Goal: Share content: Share content

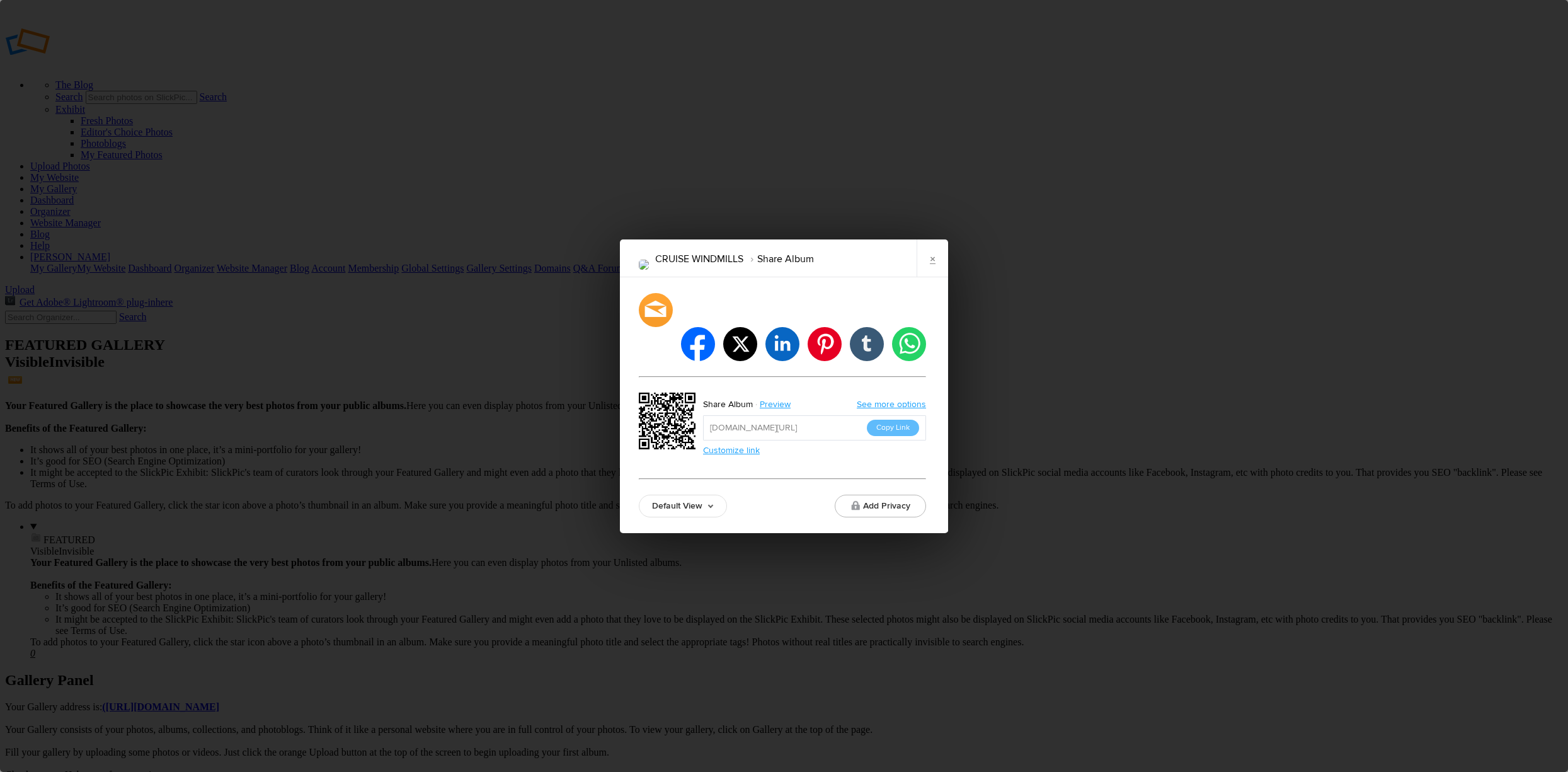
click at [901, 399] on link "See more options" at bounding box center [891, 404] width 69 height 11
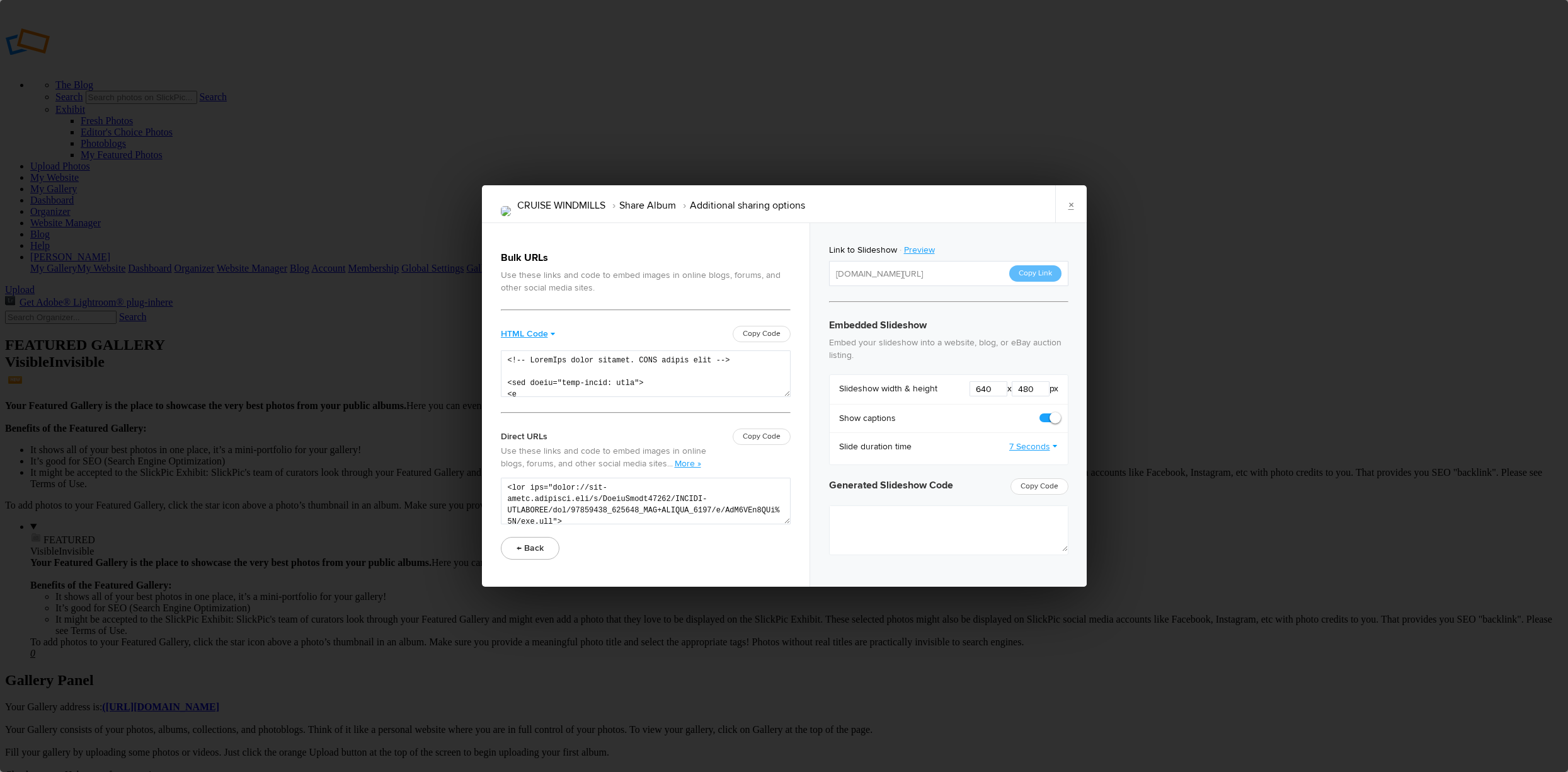
type textarea "<iframe src="https://www.slickpic.com/slideshow/simple/view/width/640/height/48…"
click at [1071, 205] on link "×" at bounding box center [1071, 204] width 31 height 38
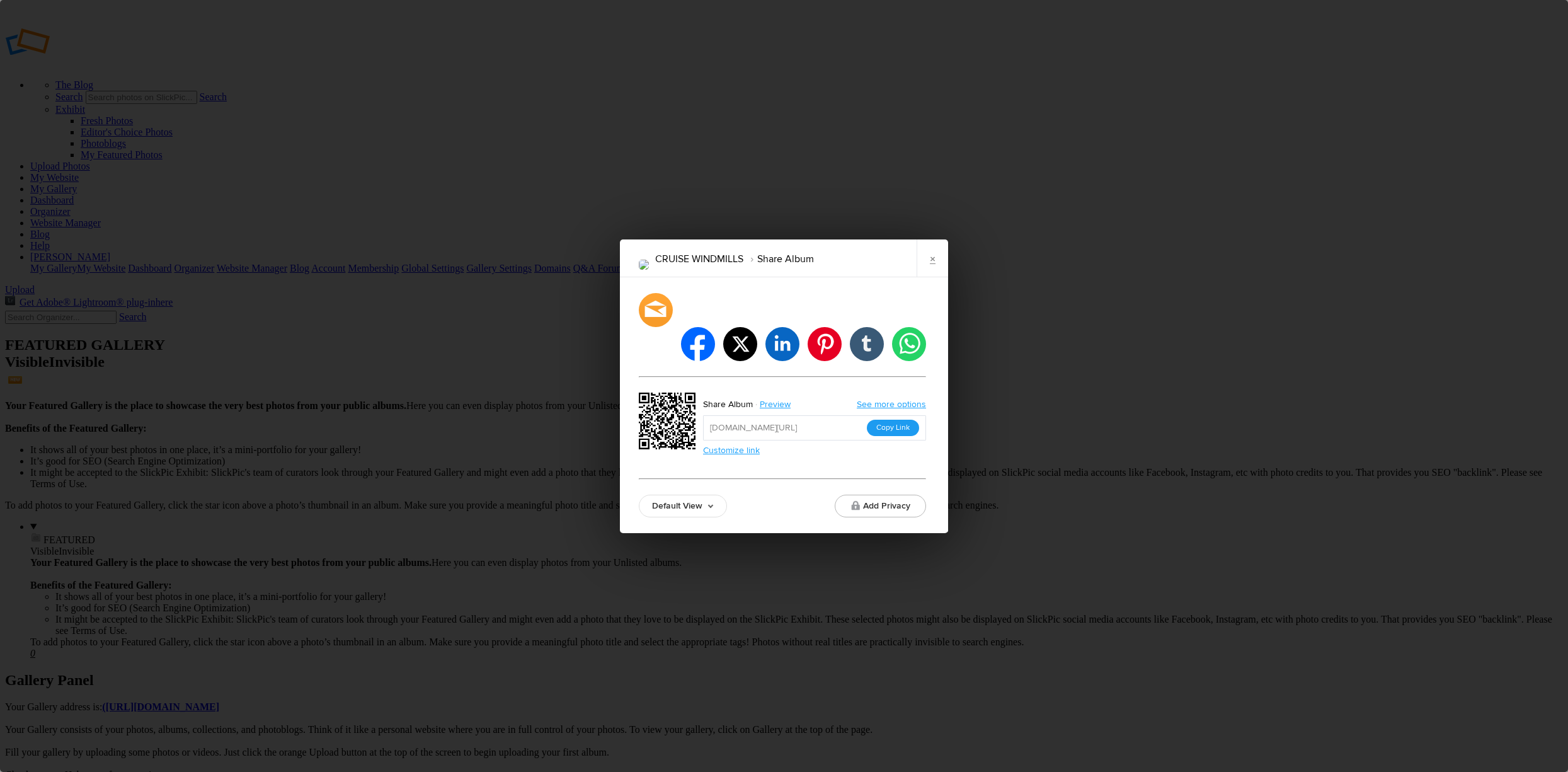
click at [884, 420] on button "Copy Link" at bounding box center [893, 428] width 52 height 16
click at [932, 274] on link "×" at bounding box center [932, 258] width 31 height 38
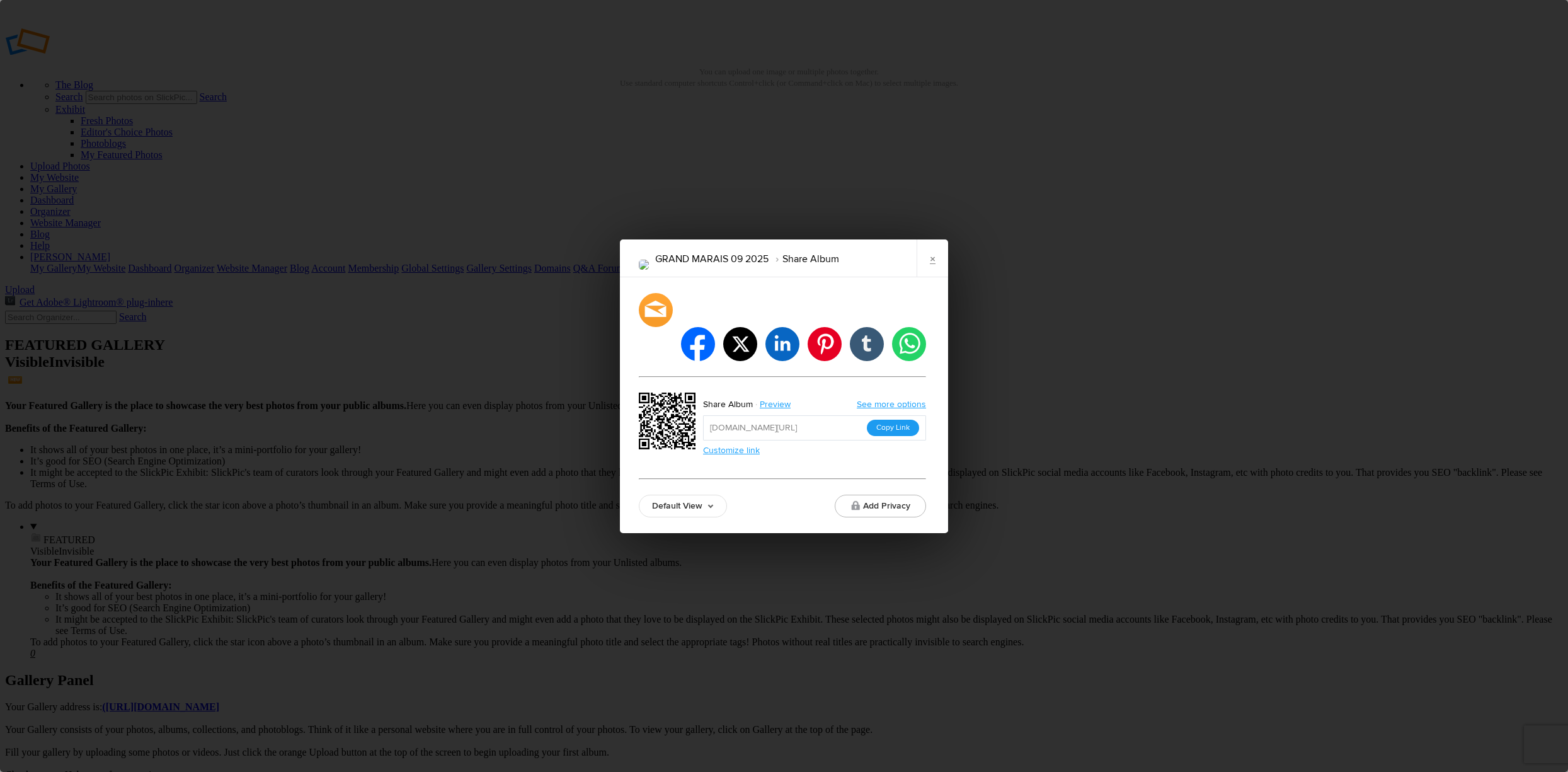
click at [898, 420] on button "Copy Link" at bounding box center [893, 428] width 52 height 16
click at [930, 273] on link "×" at bounding box center [932, 258] width 31 height 38
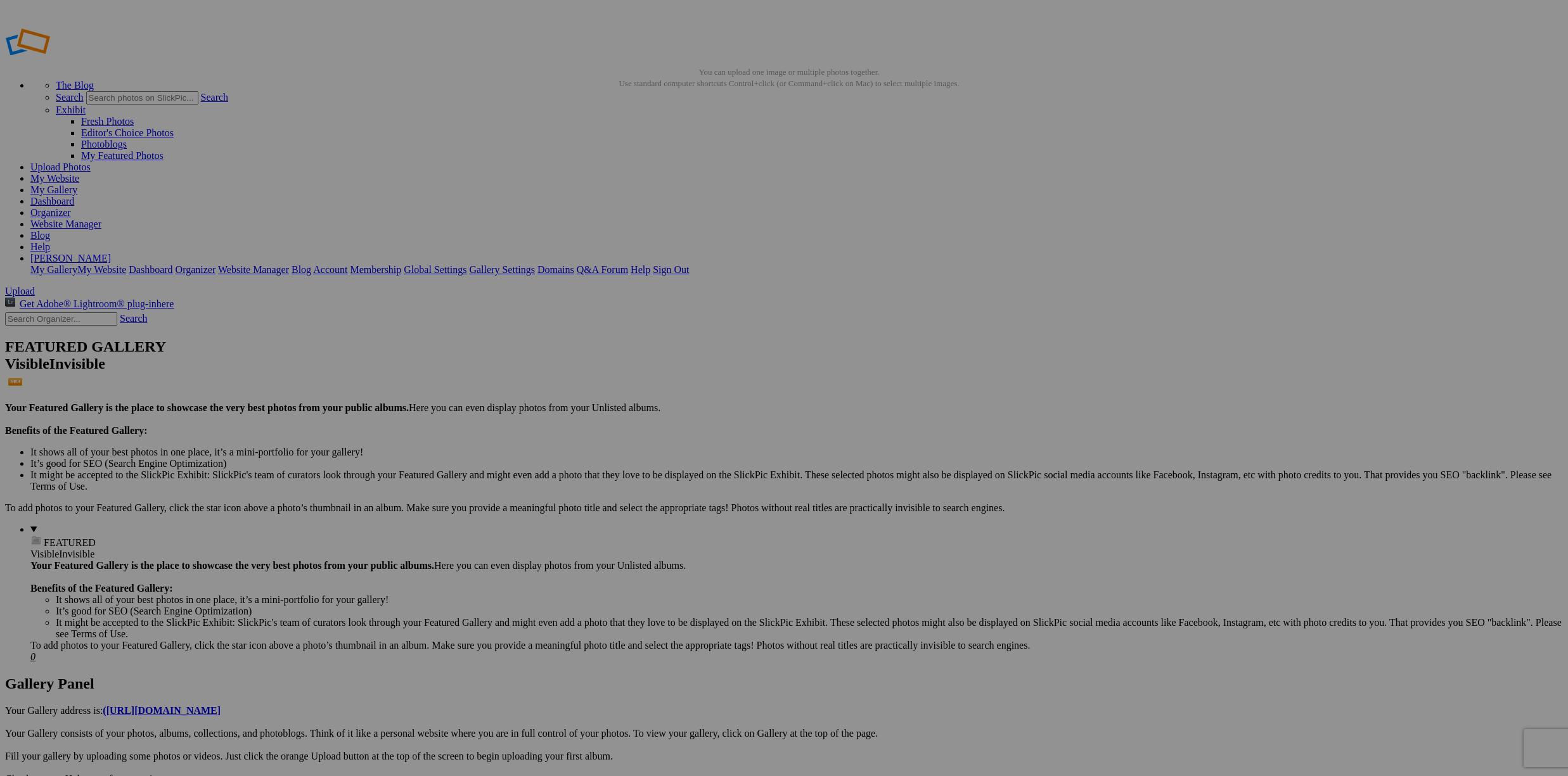
drag, startPoint x: 690, startPoint y: 348, endPoint x: 701, endPoint y: 304, distance: 45.4
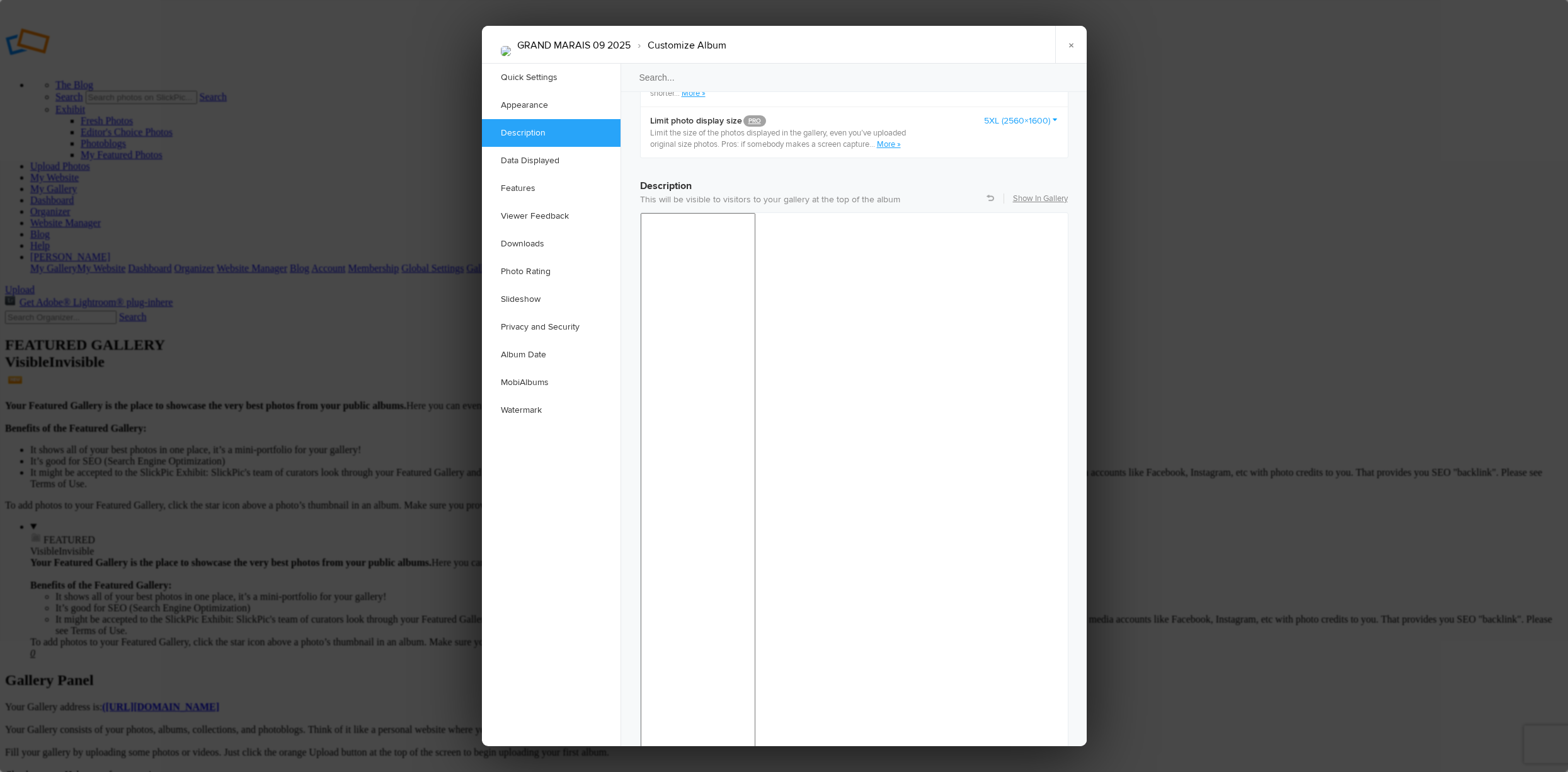
scroll to position [945, 0]
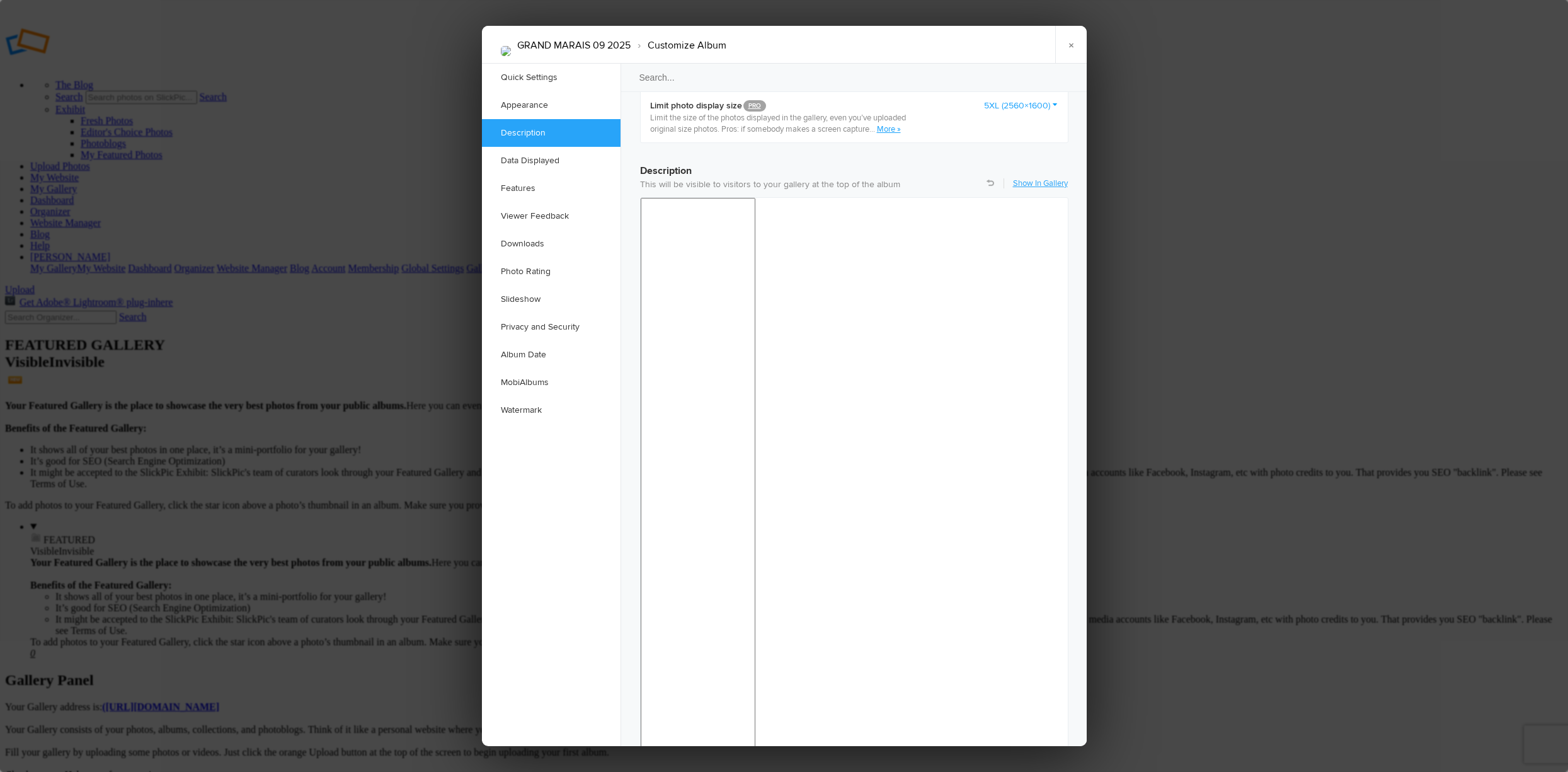
click at [1022, 178] on link "Show In Gallery" at bounding box center [1041, 183] width 55 height 11
